Goal: Find specific page/section: Find specific page/section

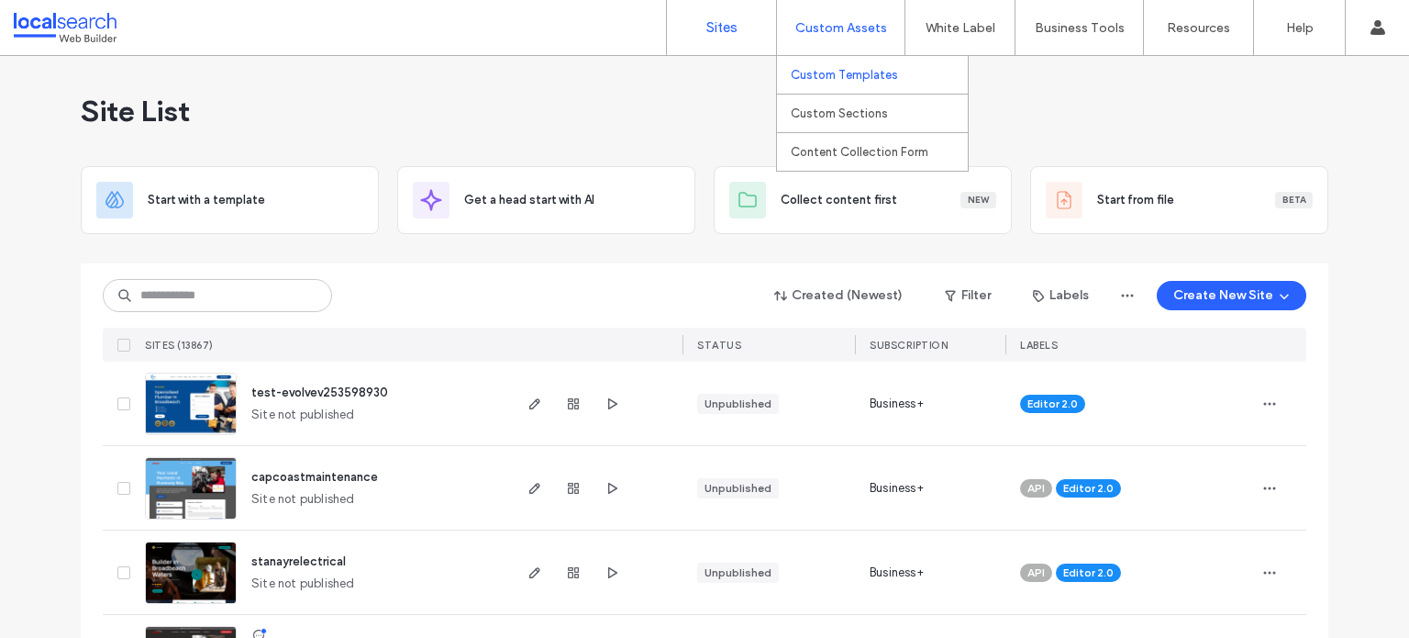
drag, startPoint x: 0, startPoint y: 0, endPoint x: 882, endPoint y: 76, distance: 885.8
click at [882, 76] on label "Custom Templates" at bounding box center [844, 75] width 107 height 14
